Goal: Find specific page/section

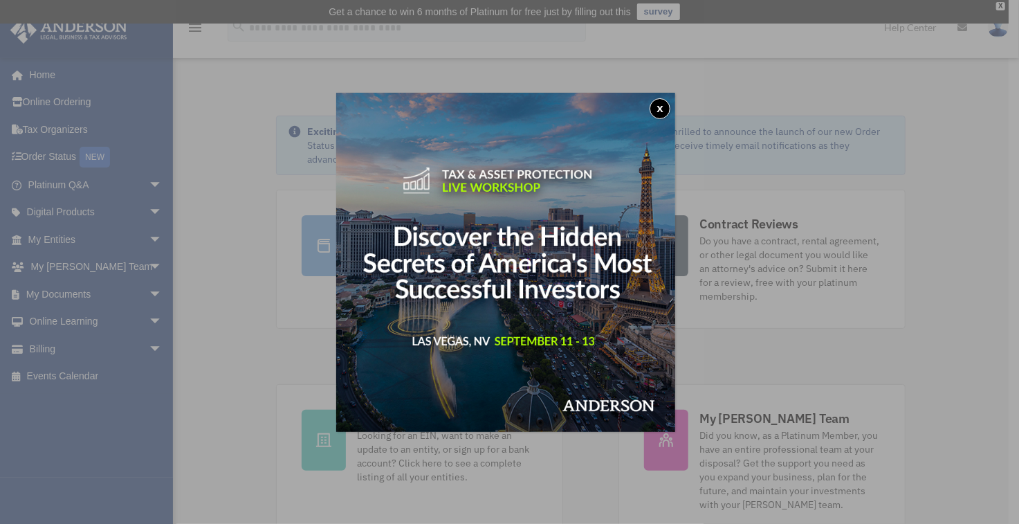
click at [54, 354] on div "x" at bounding box center [509, 262] width 1019 height 524
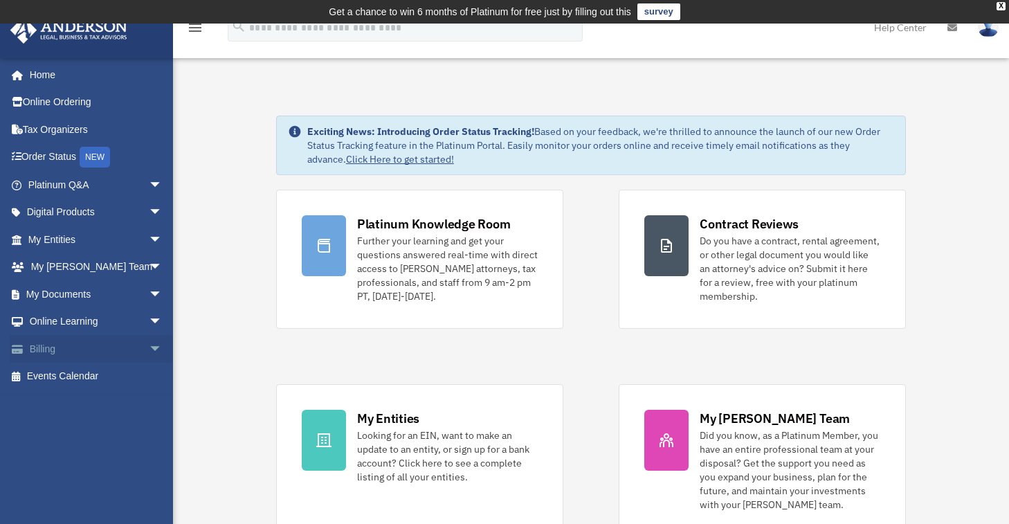
click at [91, 352] on link "Billing arrow_drop_down" at bounding box center [97, 349] width 174 height 28
click at [108, 325] on link "Online Learning arrow_drop_down" at bounding box center [97, 322] width 174 height 28
click at [79, 323] on link "Online Learning arrow_drop_down" at bounding box center [97, 322] width 174 height 28
click at [149, 322] on span "arrow_drop_down" at bounding box center [163, 322] width 28 height 28
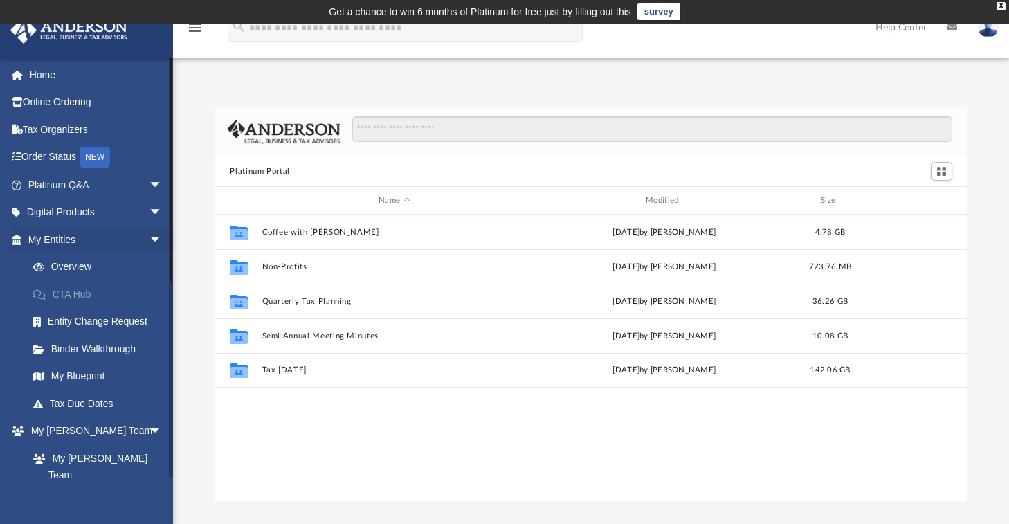
scroll to position [304, 742]
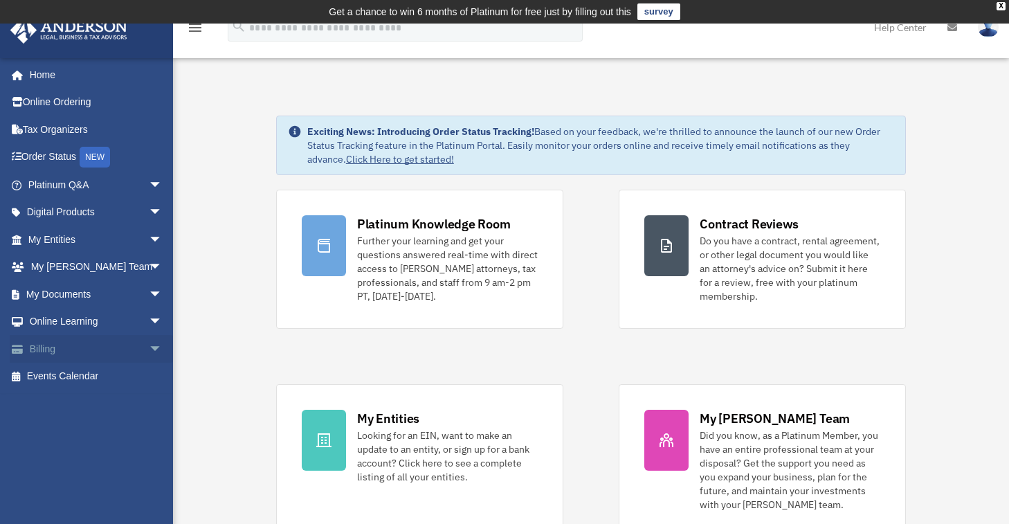
click at [69, 345] on link "Billing arrow_drop_down" at bounding box center [97, 349] width 174 height 28
click at [149, 345] on span "arrow_drop_down" at bounding box center [163, 349] width 28 height 28
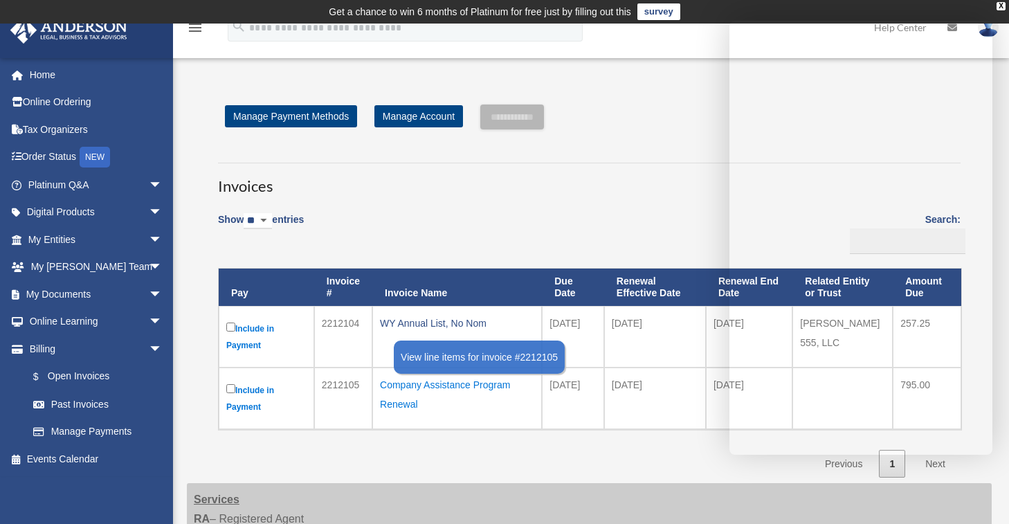
drag, startPoint x: 426, startPoint y: 408, endPoint x: 379, endPoint y: 382, distance: 53.9
click at [380, 382] on div "Company Assistance Program Renewal" at bounding box center [457, 394] width 154 height 39
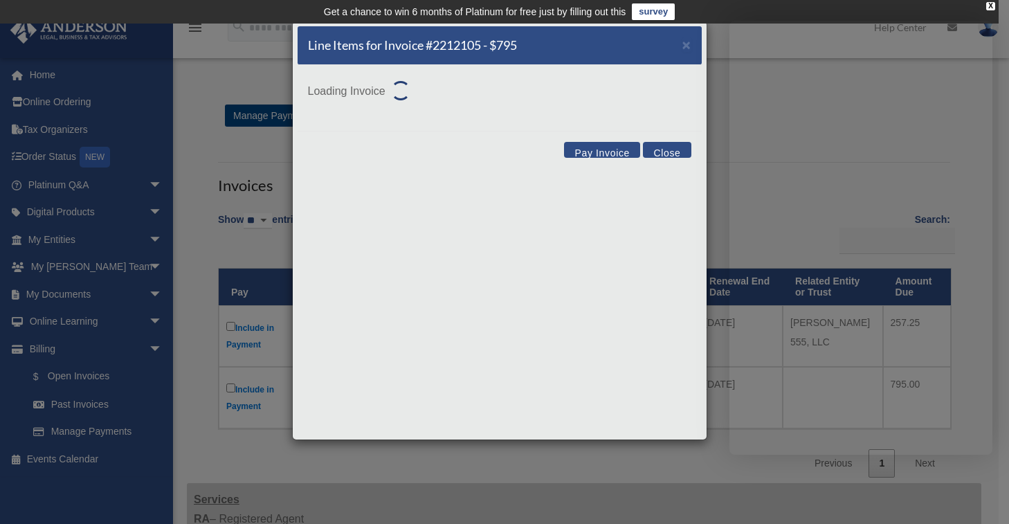
copy div "Company Assistance Program Renewal"
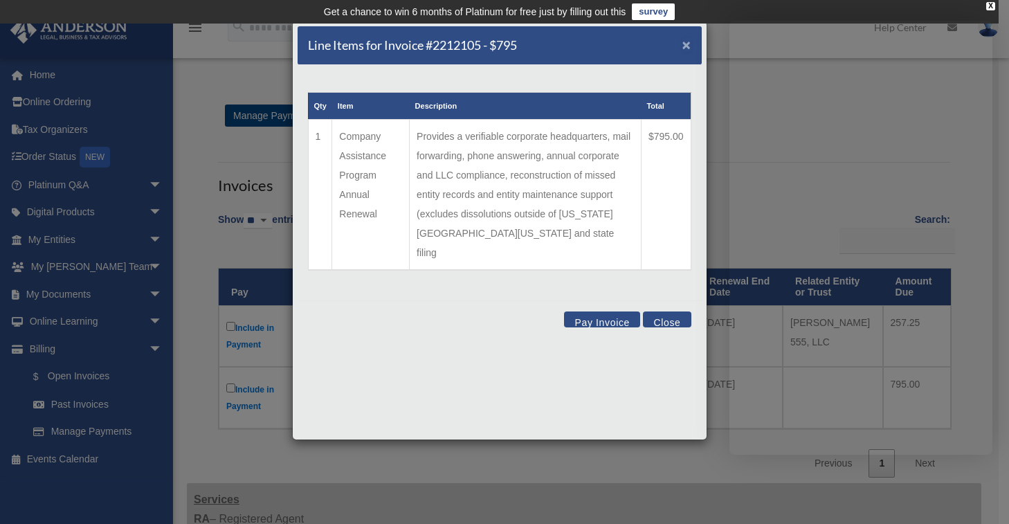
click at [688, 46] on span "×" at bounding box center [686, 45] width 9 height 16
